Goal: Task Accomplishment & Management: Manage account settings

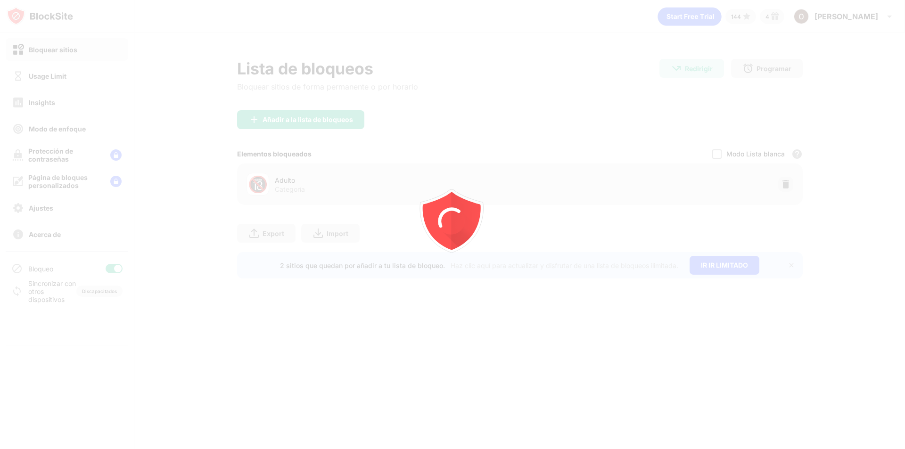
click at [54, 83] on div "Usage Limit" at bounding box center [67, 76] width 123 height 23
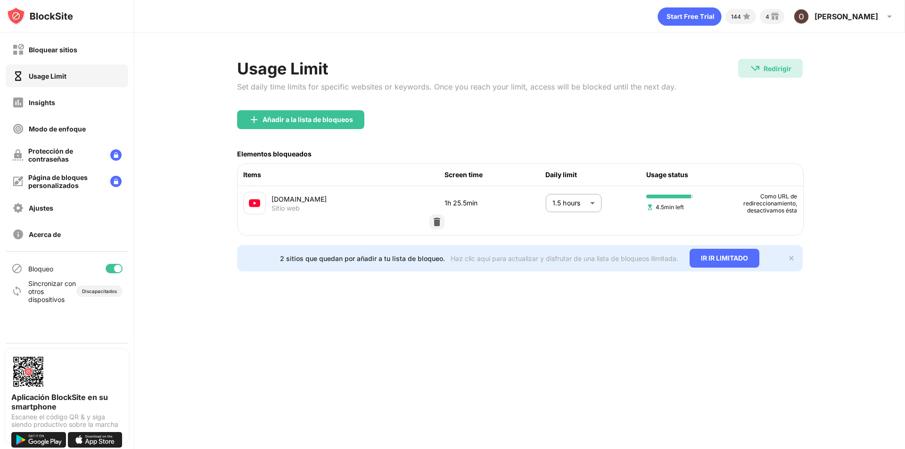
click at [584, 198] on body "Bloquear sitios Usage Limit Insights Modo de enfoque Protección de contraseñas …" at bounding box center [452, 224] width 905 height 449
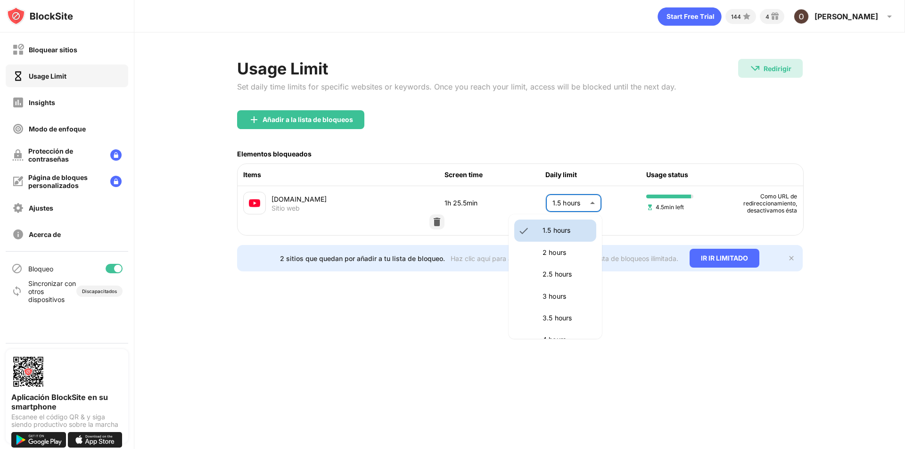
scroll to position [289, 0]
drag, startPoint x: 544, startPoint y: 260, endPoint x: 547, endPoint y: 251, distance: 9.4
click at [547, 251] on li "2 hours" at bounding box center [555, 252] width 82 height 22
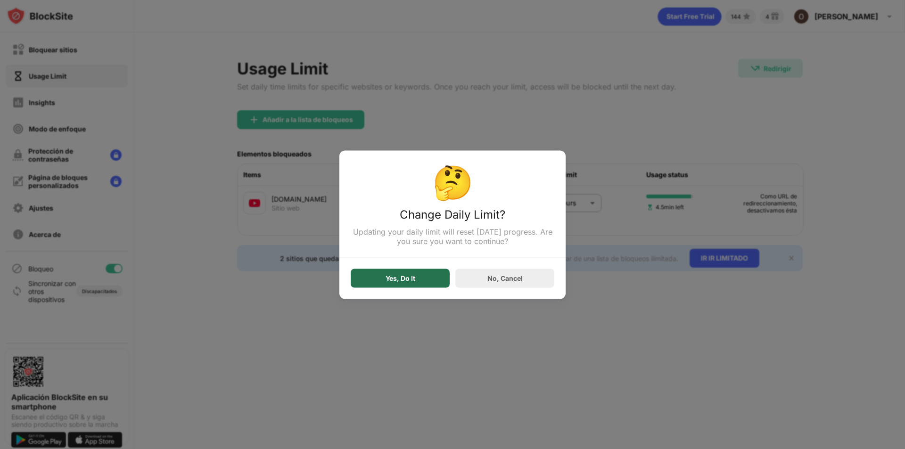
click at [429, 282] on div "Yes, Do It" at bounding box center [400, 278] width 99 height 19
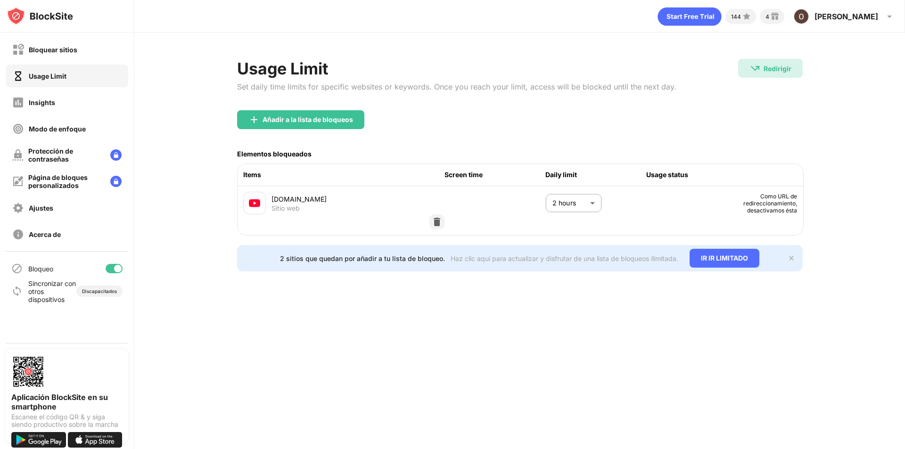
click at [577, 199] on body "Bloquear sitios Usage Limit Insights Modo de enfoque Protección de contraseñas …" at bounding box center [452, 224] width 905 height 449
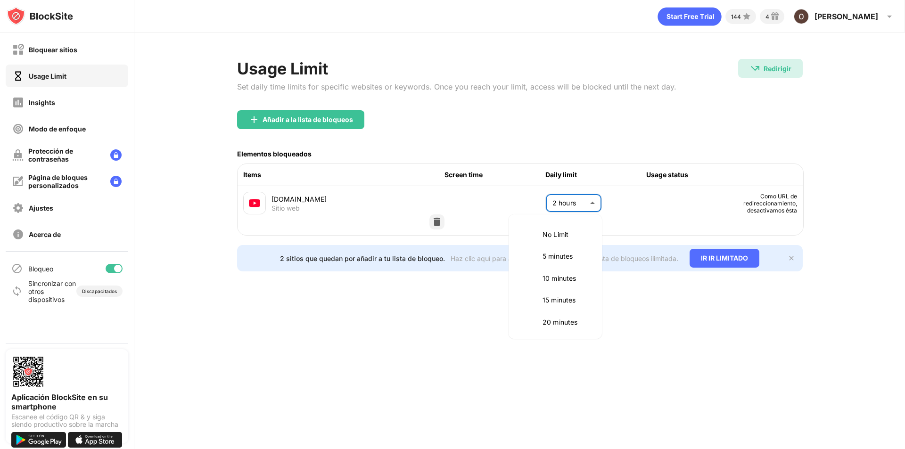
scroll to position [264, 0]
click at [525, 251] on li "1.5 hours" at bounding box center [555, 255] width 82 height 22
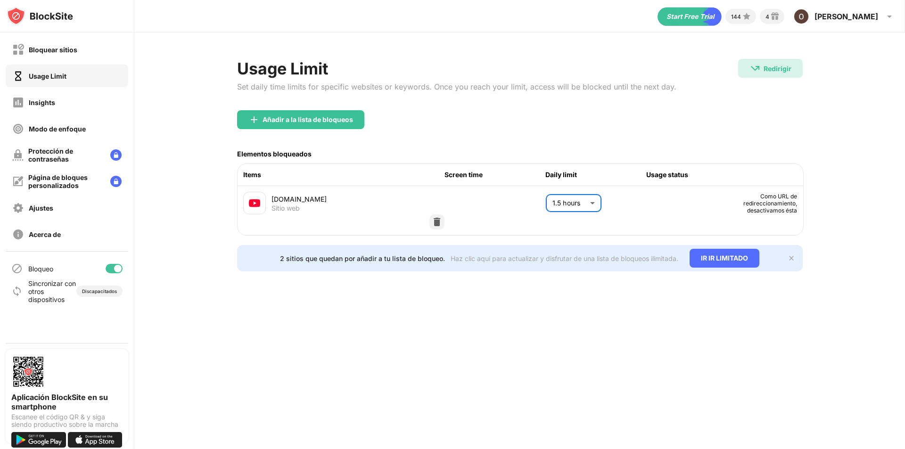
type input "**"
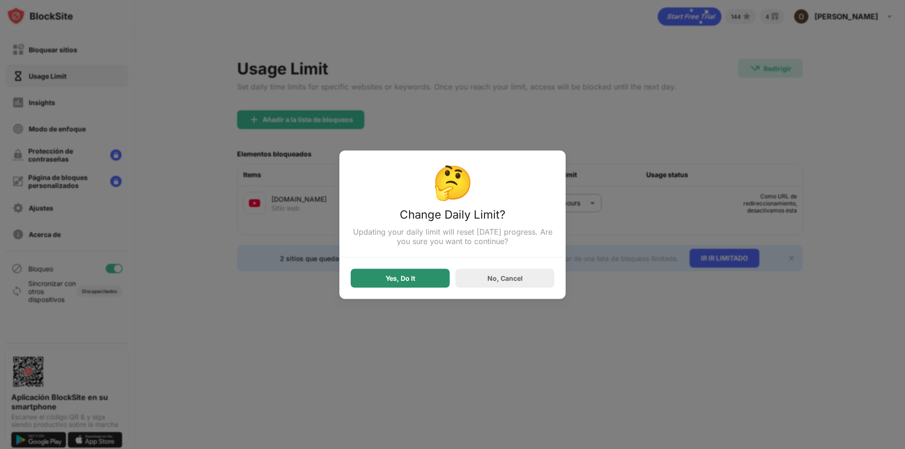
click at [423, 280] on div "Yes, Do It" at bounding box center [400, 278] width 99 height 19
